Goal: Task Accomplishment & Management: Use online tool/utility

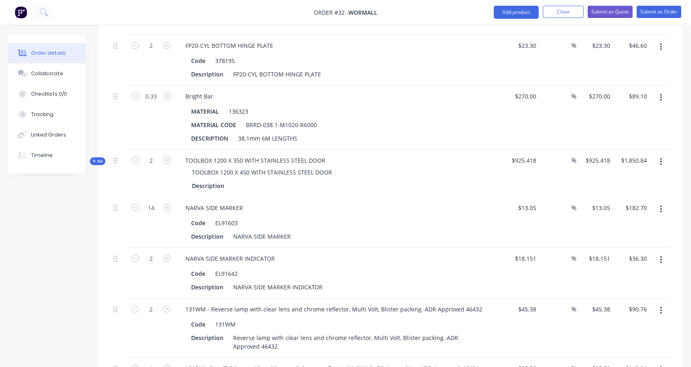
scroll to position [1486, 0]
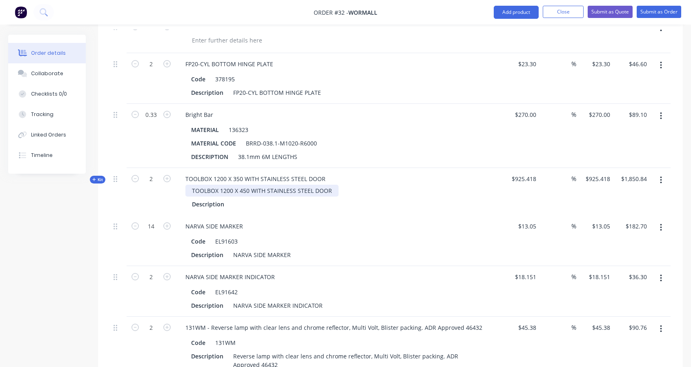
click at [241, 186] on div "TOOLBOX 1200 X 450 WITH STAINLESS STEEL DOOR" at bounding box center [262, 191] width 153 height 12
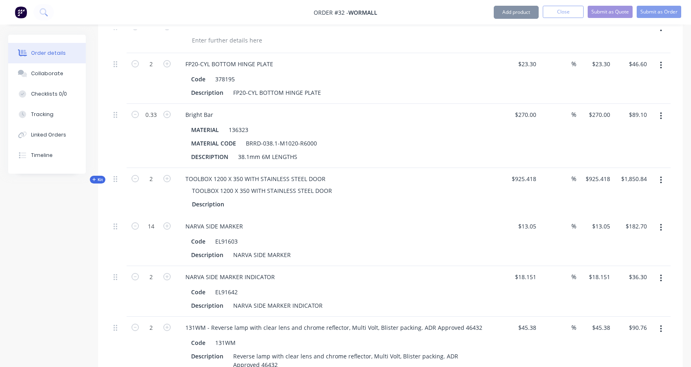
click at [391, 187] on div "TOOLBOX 1200 X 350 WITH STAINLESS STEEL DOOR" at bounding box center [339, 191] width 320 height 12
click at [96, 177] on span "Kit" at bounding box center [97, 180] width 11 height 6
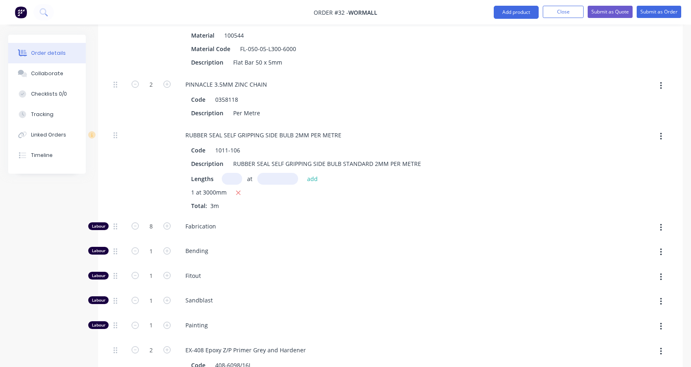
scroll to position [1963, 0]
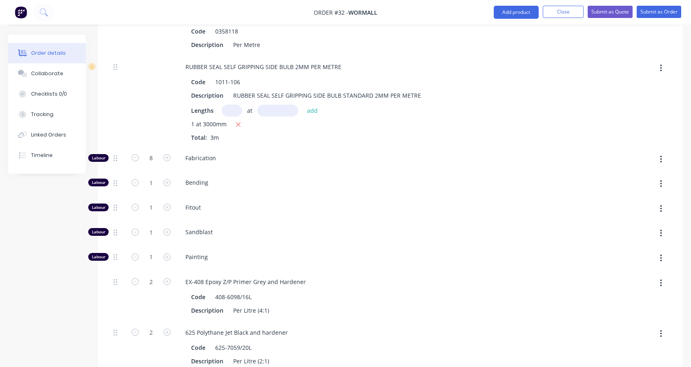
click at [663, 153] on button "button" at bounding box center [661, 159] width 19 height 15
click at [640, 208] on div "Delete" at bounding box center [632, 214] width 63 height 12
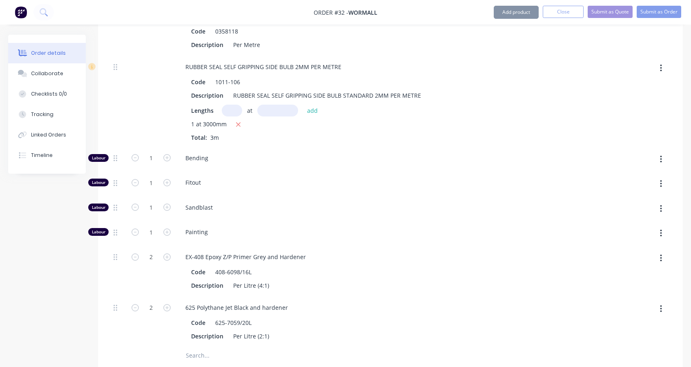
type input "$445.418"
type input "$890.84"
click at [663, 152] on button "button" at bounding box center [661, 159] width 19 height 15
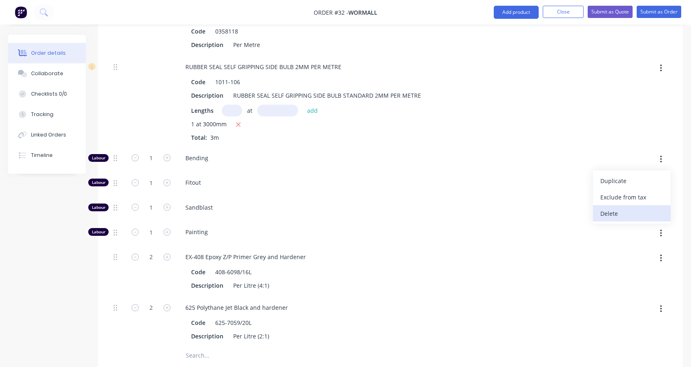
click at [638, 214] on button "Delete" at bounding box center [632, 213] width 78 height 16
type input "$407.918"
type input "$815.84"
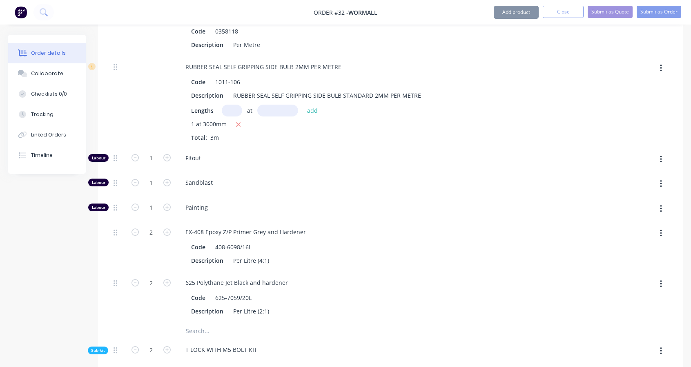
click at [661, 156] on icon "button" at bounding box center [661, 159] width 2 height 9
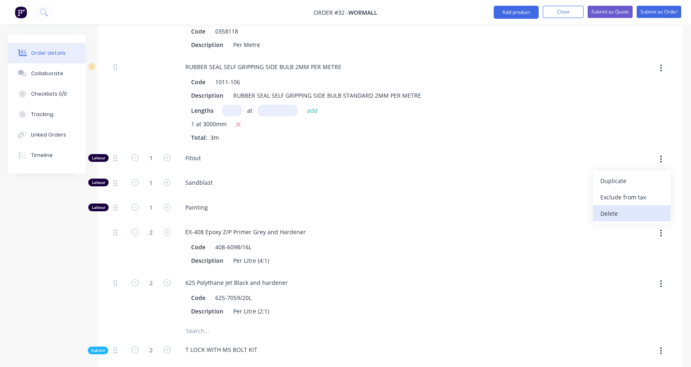
click at [638, 216] on button "Delete" at bounding box center [632, 213] width 78 height 16
type input "$370.418"
type input "$740.84"
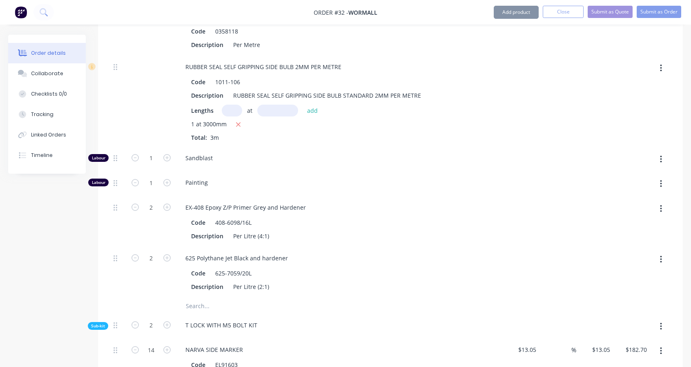
click at [664, 152] on button "button" at bounding box center [661, 159] width 19 height 15
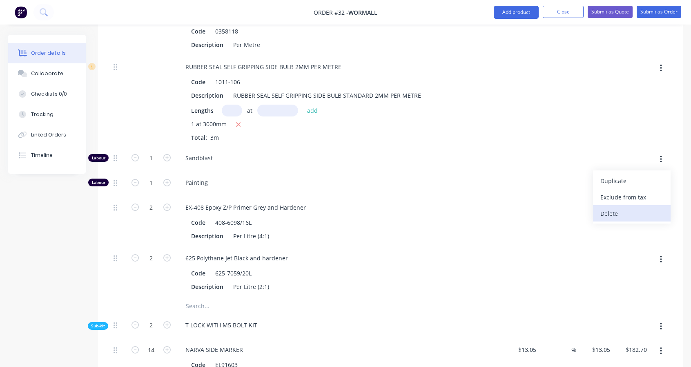
click at [626, 208] on div "Delete" at bounding box center [632, 214] width 63 height 12
type input "$320.418"
type input "$640.84"
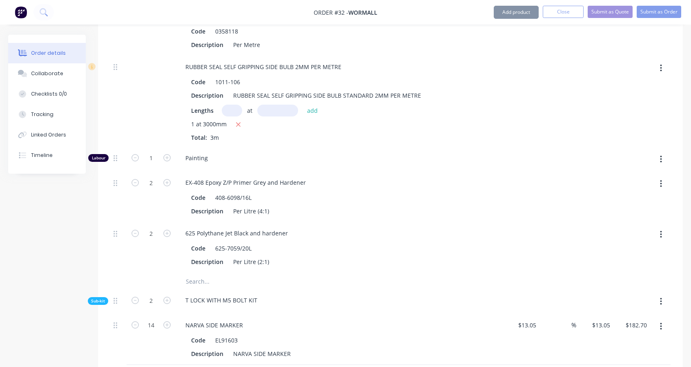
click at [663, 154] on button "button" at bounding box center [661, 159] width 19 height 15
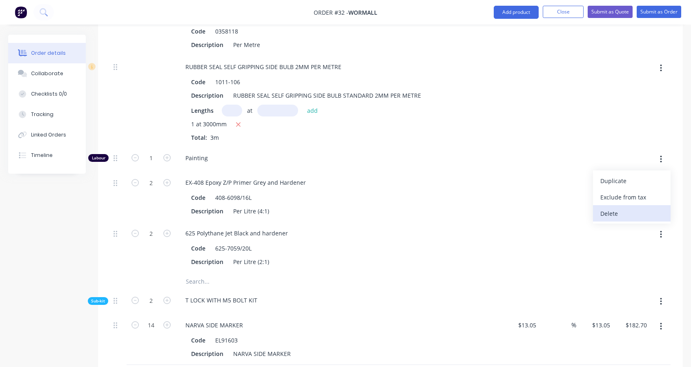
click at [634, 211] on div "Delete" at bounding box center [632, 214] width 63 height 12
type input "$282.918"
type input "$565.84"
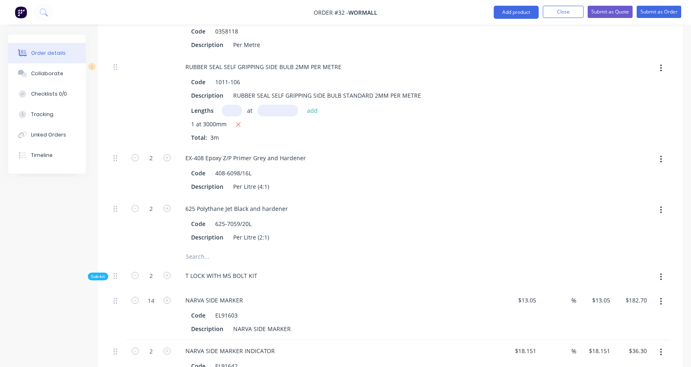
click at [661, 155] on icon "button" at bounding box center [661, 159] width 2 height 9
click at [640, 208] on div "Delete" at bounding box center [632, 214] width 63 height 12
type input "$260.048"
type input "$520.10"
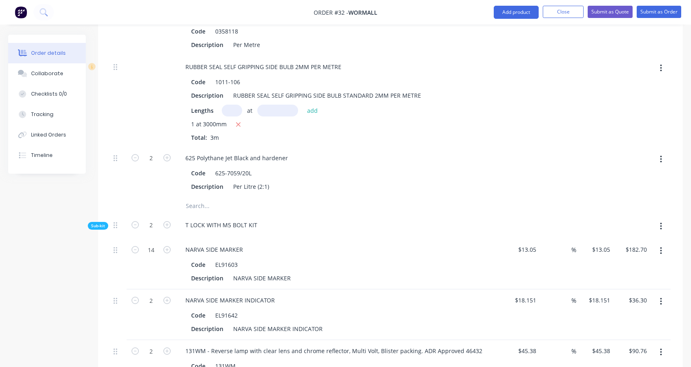
click at [660, 157] on icon "button" at bounding box center [661, 159] width 2 height 9
click at [645, 214] on div "Delete" at bounding box center [632, 214] width 63 height 12
type input "$223.018"
type input "$446.04"
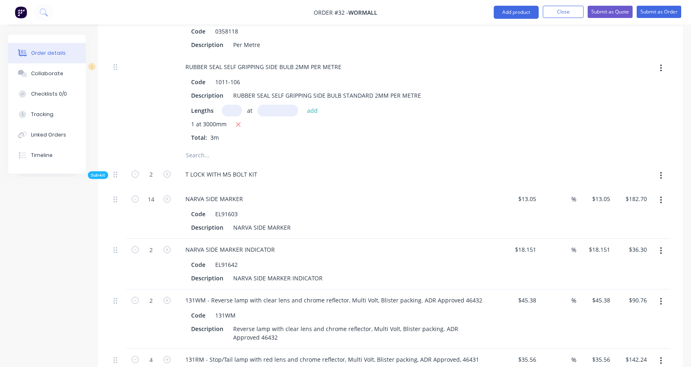
click at [225, 105] on input "text" at bounding box center [232, 111] width 20 height 12
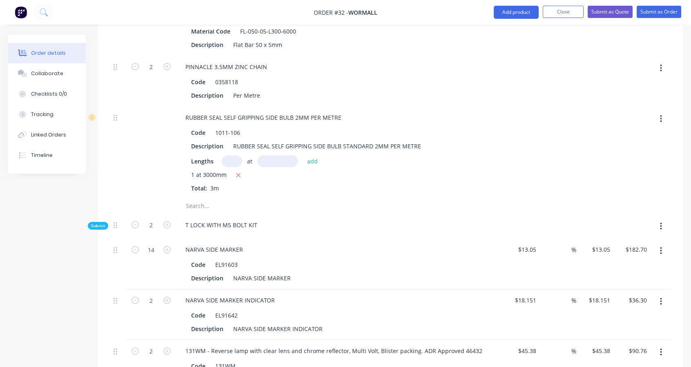
scroll to position [1894, 0]
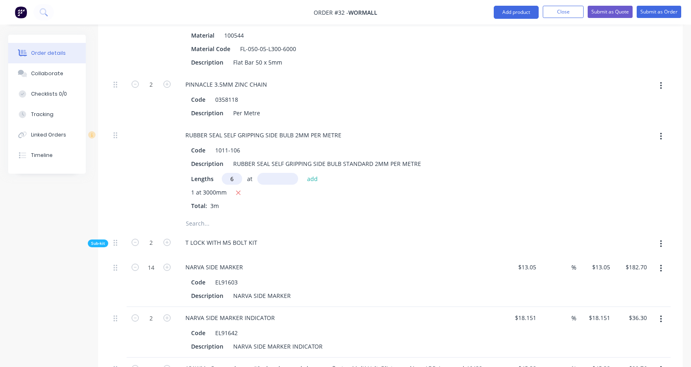
click at [282, 176] on input "text" at bounding box center [277, 179] width 41 height 12
click at [237, 177] on input "6" at bounding box center [232, 179] width 20 height 12
drag, startPoint x: 232, startPoint y: 173, endPoint x: 221, endPoint y: 174, distance: 10.7
click at [222, 174] on input "6" at bounding box center [232, 179] width 20 height 12
type input "2"
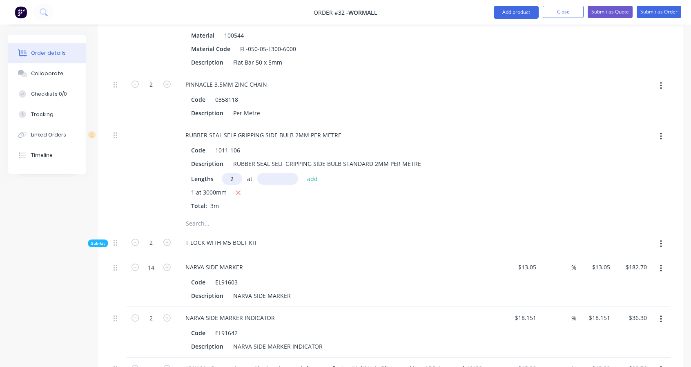
click at [286, 175] on input "text" at bounding box center [277, 179] width 41 height 12
type input "6mm"
click at [300, 189] on div "1 at 3000mm" at bounding box center [339, 193] width 296 height 10
click at [239, 174] on input "2" at bounding box center [232, 179] width 20 height 12
type input "1"
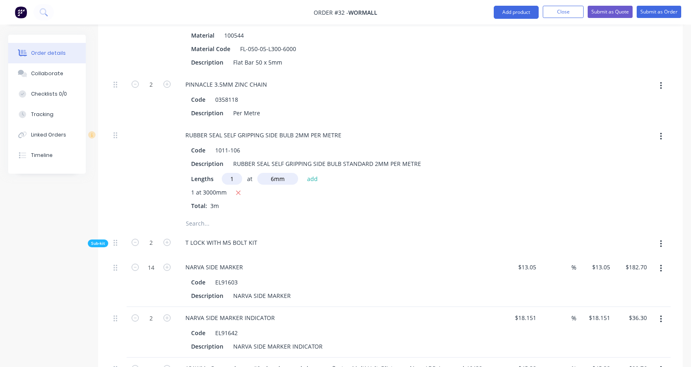
click at [278, 173] on input "6mm" at bounding box center [277, 179] width 41 height 12
click at [274, 173] on input "6mm" at bounding box center [277, 179] width 41 height 12
type input "3000mm"
click at [318, 173] on button "add" at bounding box center [312, 178] width 19 height 11
type input "$237.628"
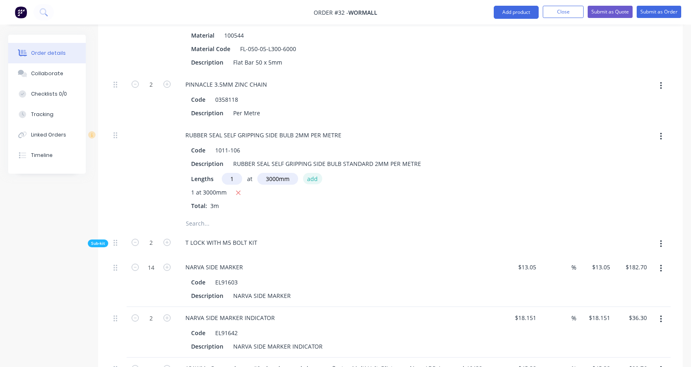
type input "$475.26"
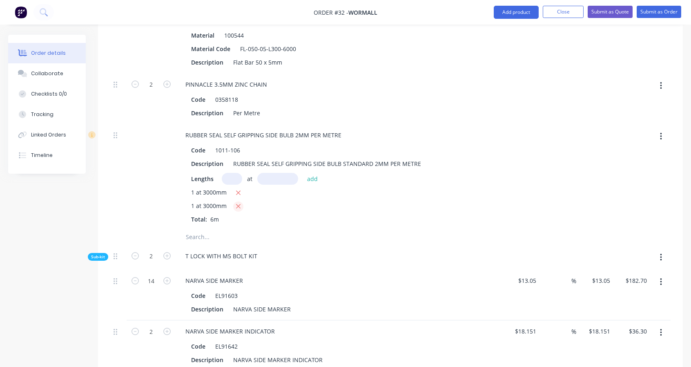
click at [237, 203] on icon "button" at bounding box center [238, 206] width 5 height 7
type input "$223.018"
type input "$446.04"
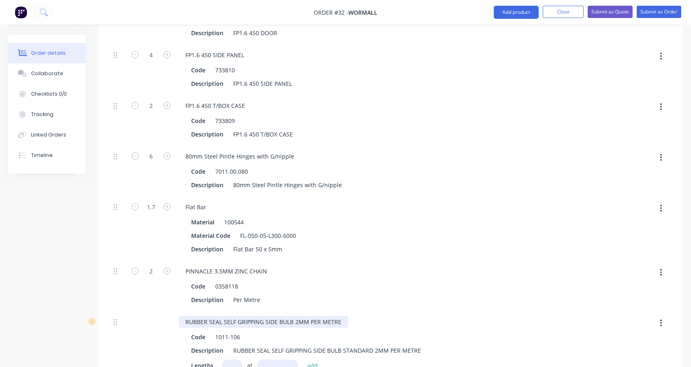
scroll to position [1690, 0]
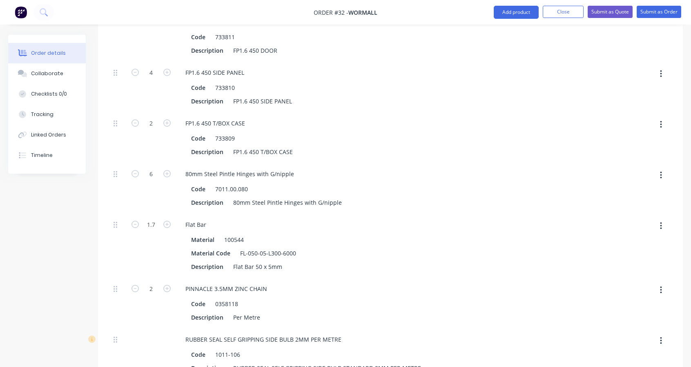
click at [661, 171] on icon "button" at bounding box center [661, 175] width 2 height 9
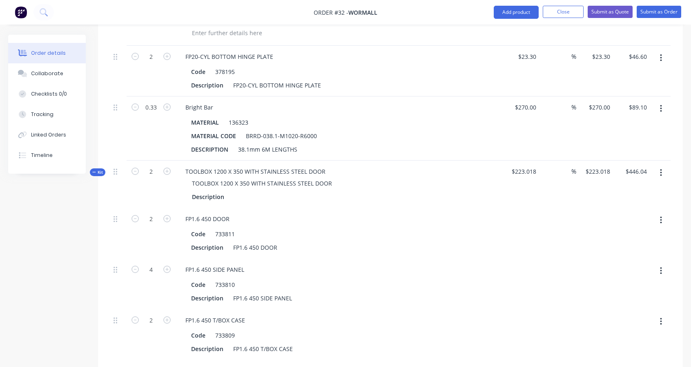
scroll to position [1486, 0]
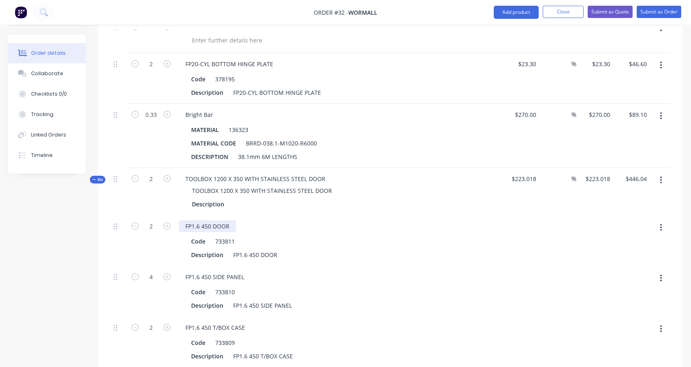
click at [206, 222] on div "FP1.6 450 DOOR" at bounding box center [207, 226] width 57 height 12
click at [100, 177] on span "Kit" at bounding box center [97, 180] width 11 height 6
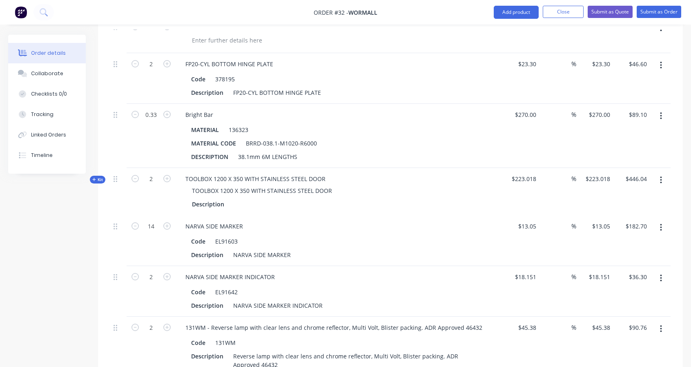
click at [94, 177] on icon at bounding box center [94, 179] width 4 height 4
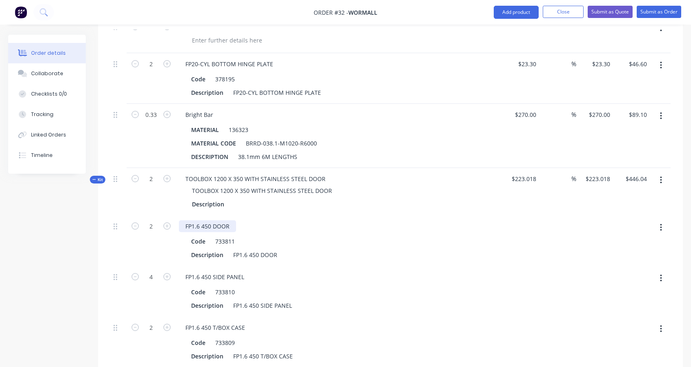
click at [208, 223] on div "FP1.6 450 DOOR" at bounding box center [207, 226] width 57 height 12
click at [204, 222] on div "FP1.6 450 DOOR" at bounding box center [207, 226] width 57 height 12
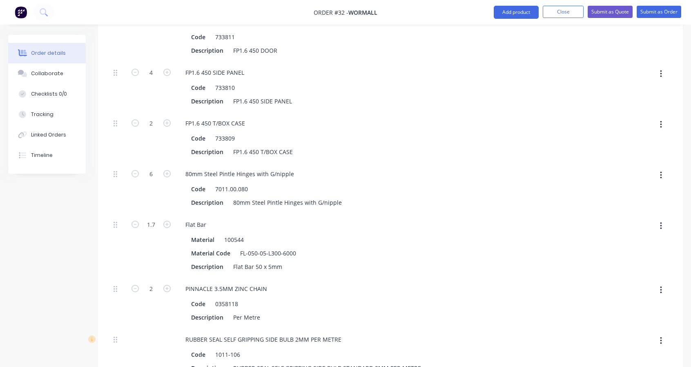
scroll to position [1827, 0]
